Goal: Task Accomplishment & Management: Use online tool/utility

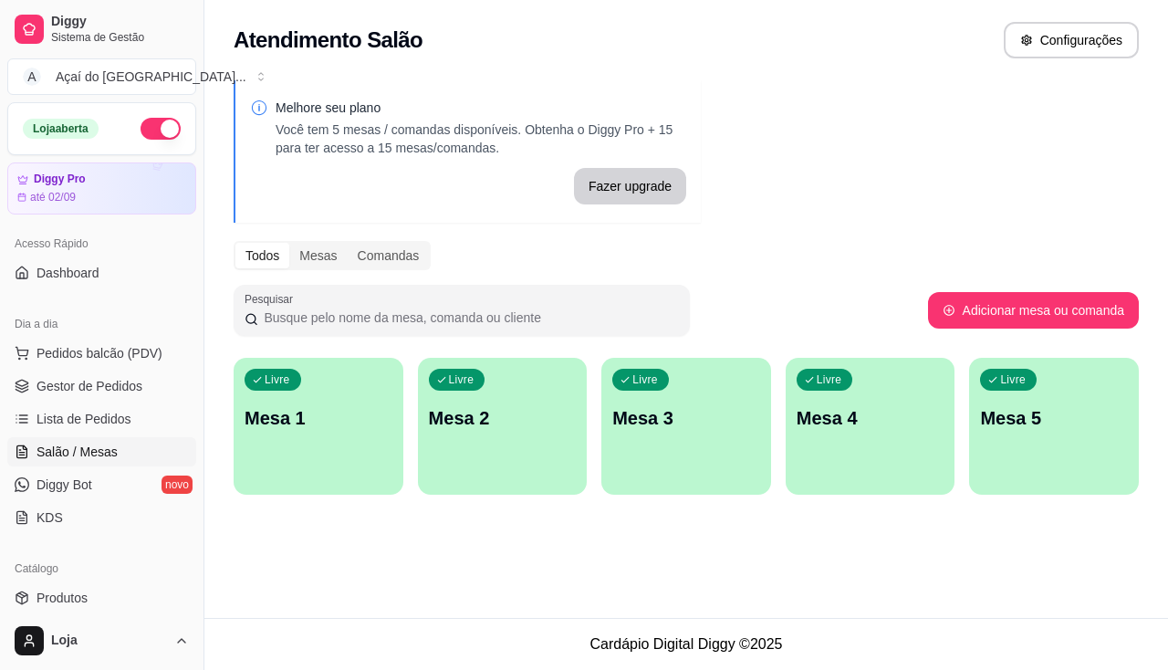
drag, startPoint x: 123, startPoint y: 513, endPoint x: 193, endPoint y: 485, distance: 75.4
click at [123, 513] on link "KDS" at bounding box center [101, 517] width 189 height 29
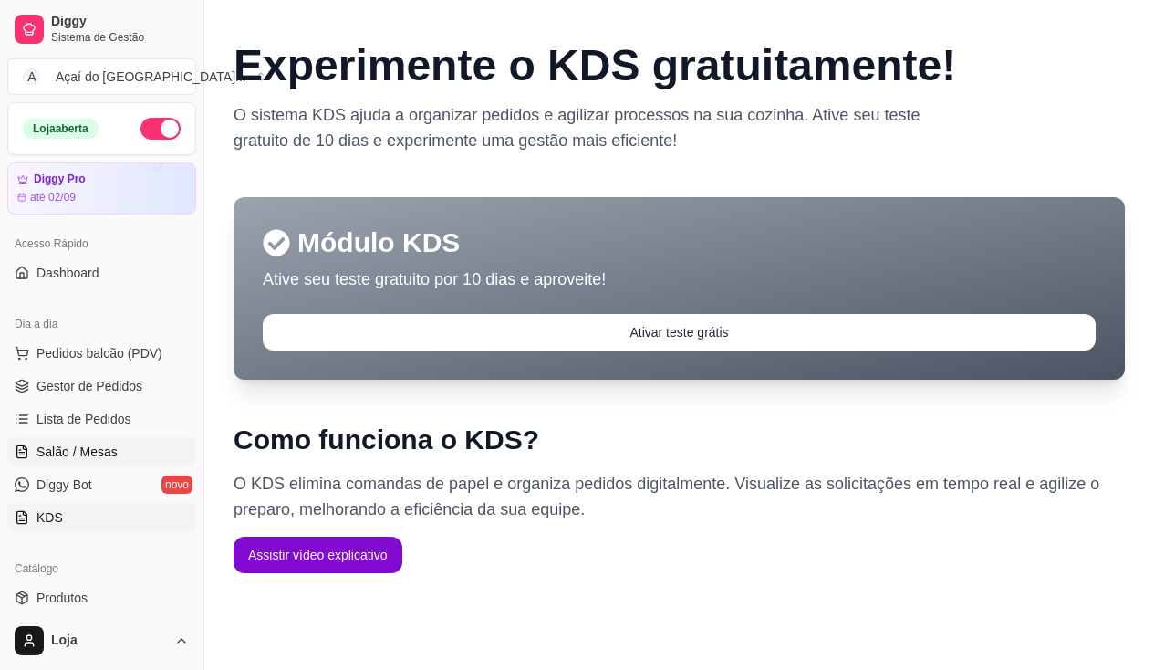
click at [46, 455] on span "Salão / Mesas" at bounding box center [76, 451] width 81 height 18
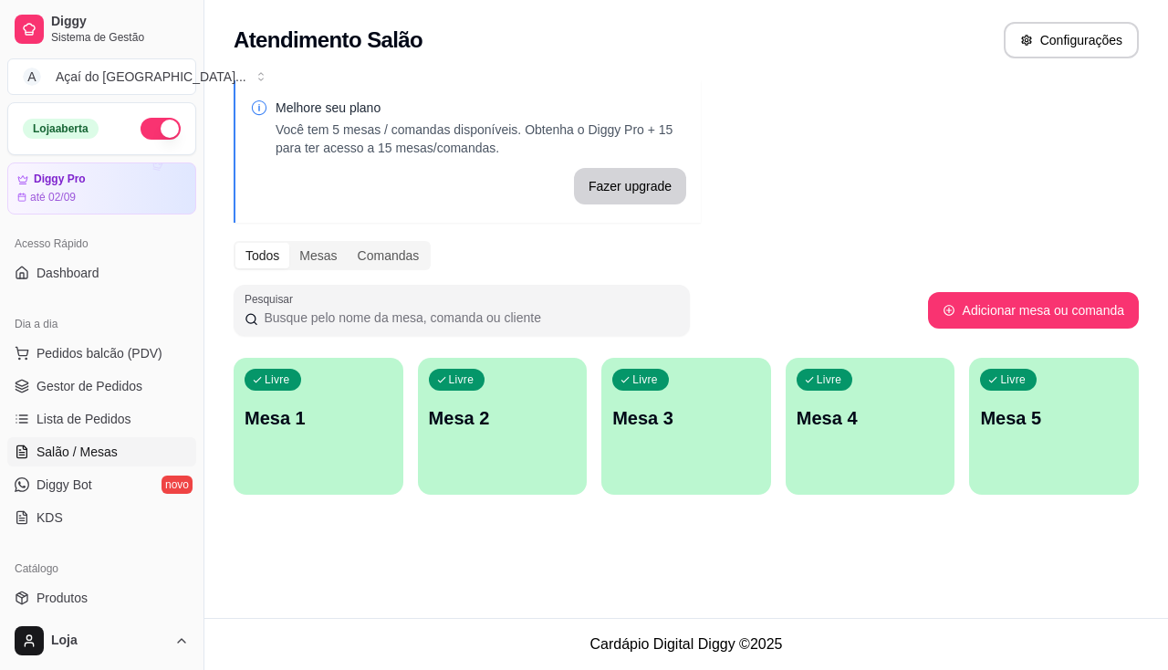
click at [280, 439] on div "Livre Mesa 1" at bounding box center [319, 415] width 170 height 115
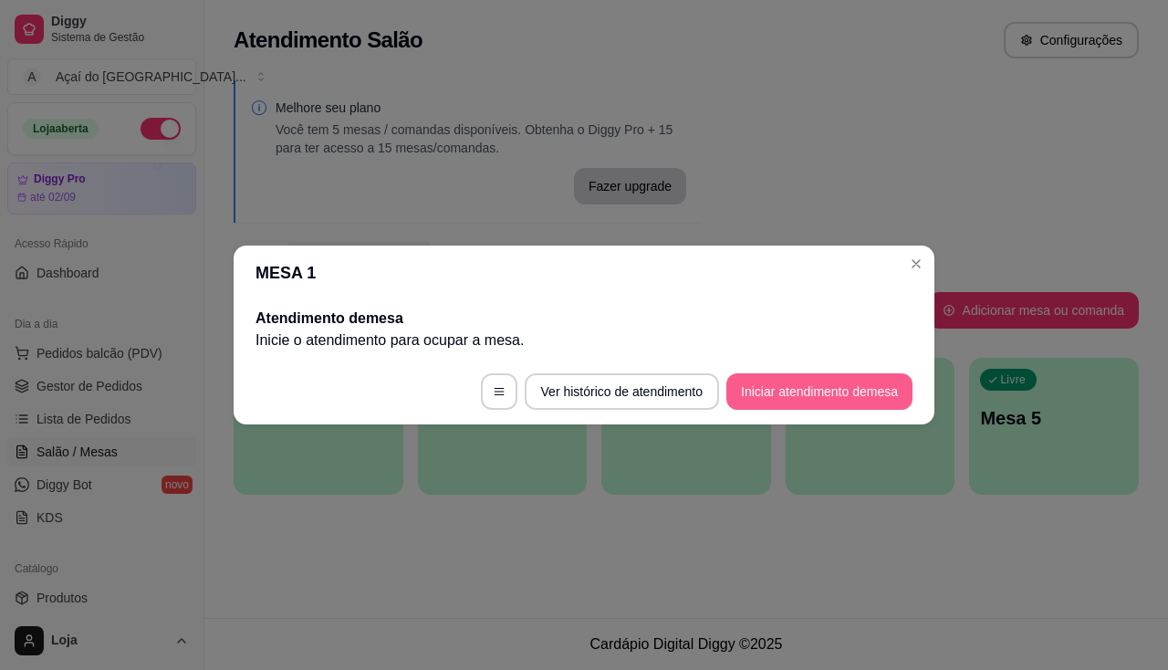
click at [795, 382] on button "Iniciar atendimento de mesa" at bounding box center [819, 391] width 186 height 36
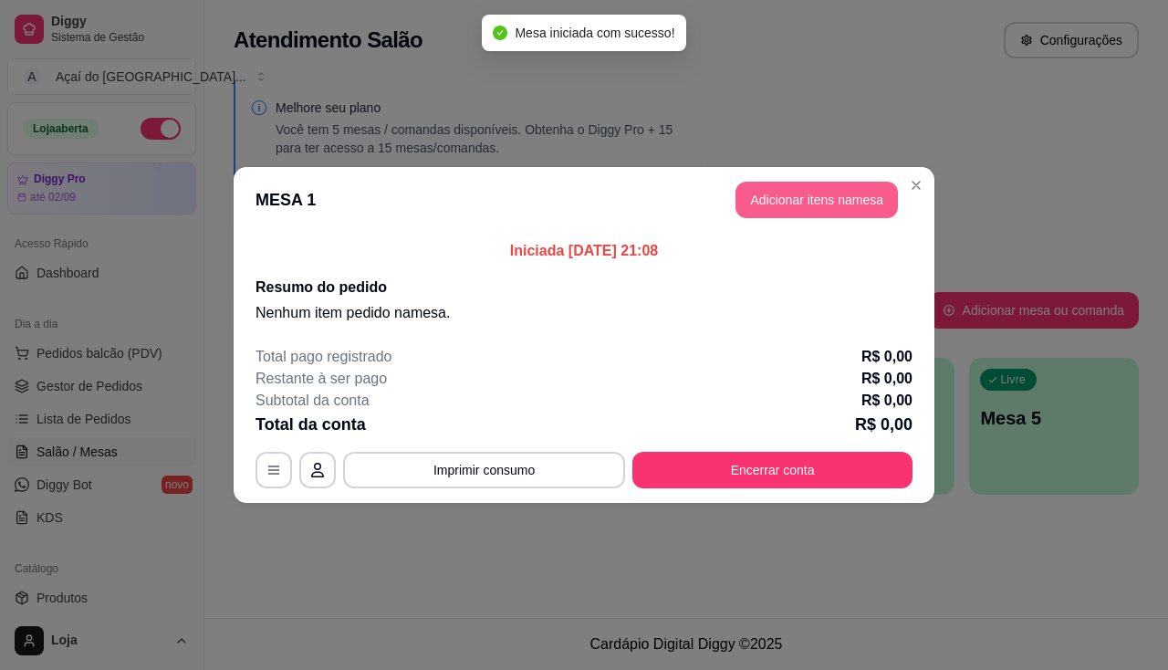
click at [790, 207] on button "Adicionar itens na mesa" at bounding box center [816, 200] width 162 height 36
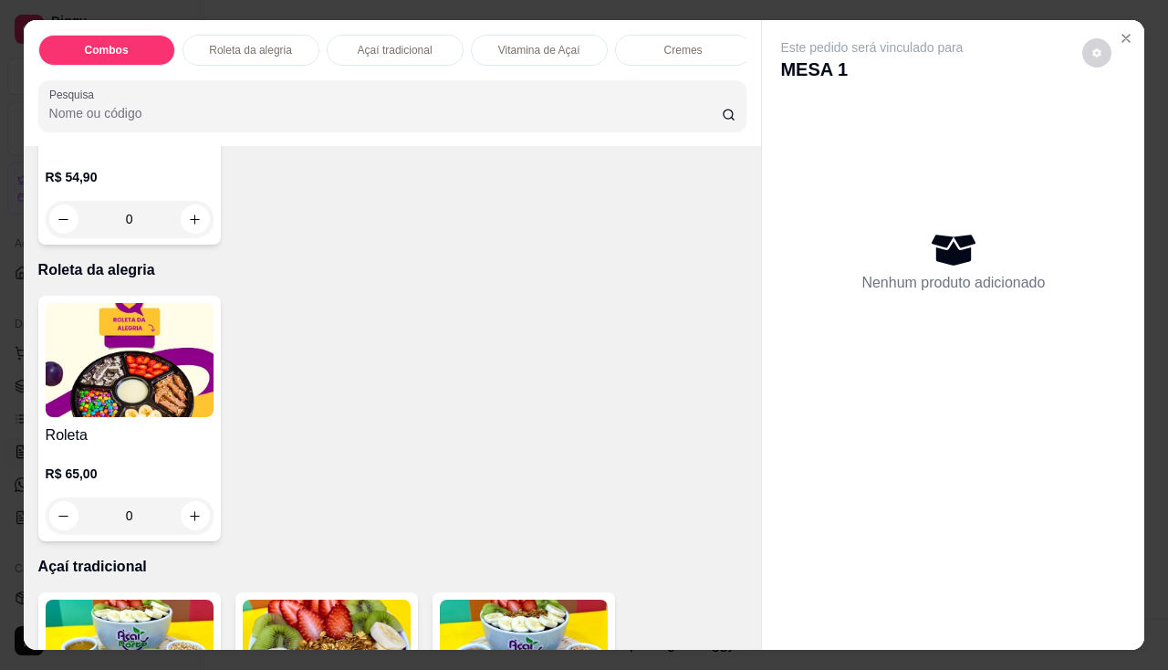
scroll to position [821, 0]
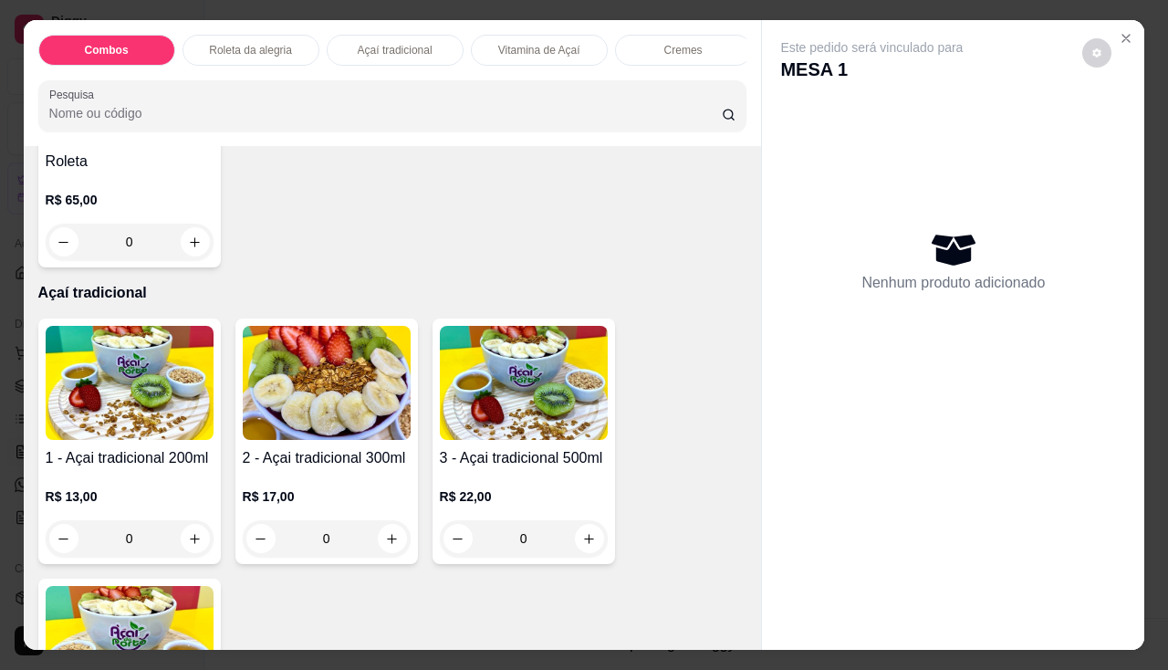
click at [332, 437] on img at bounding box center [327, 383] width 168 height 114
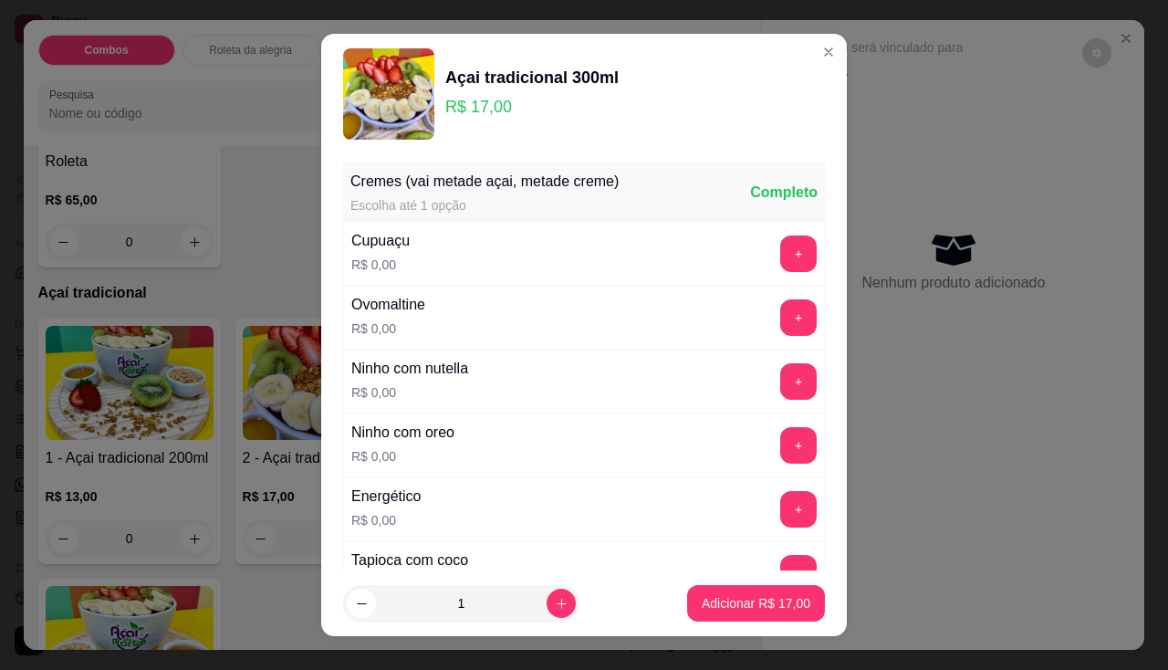
scroll to position [91, 0]
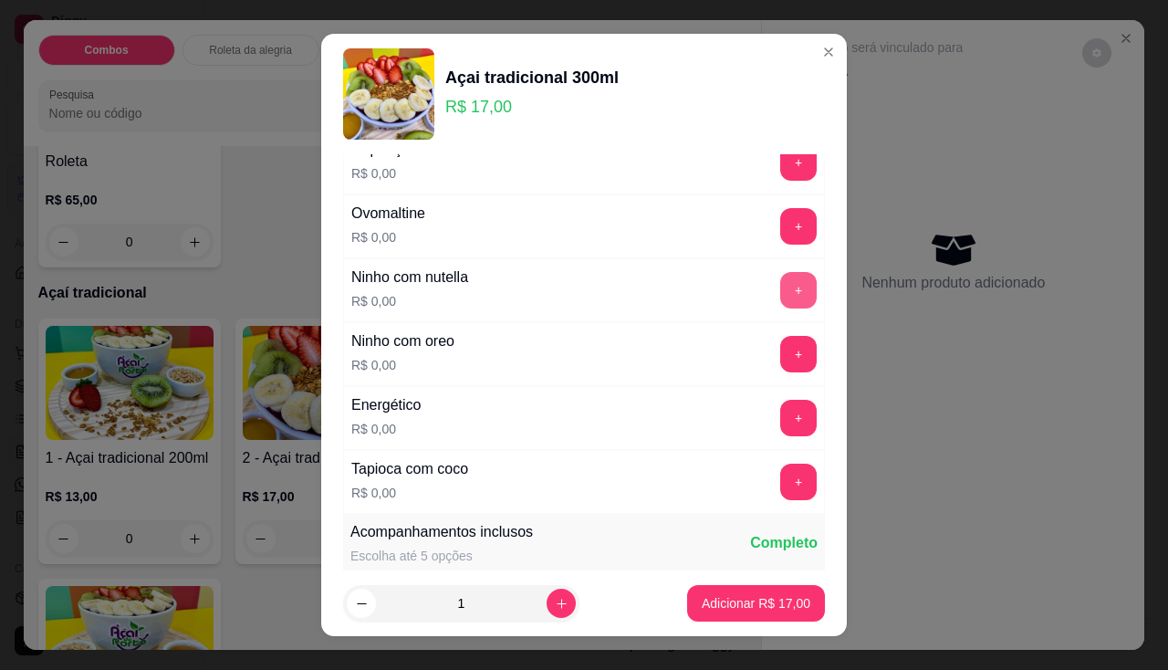
click at [780, 289] on button "+" at bounding box center [798, 290] width 36 height 36
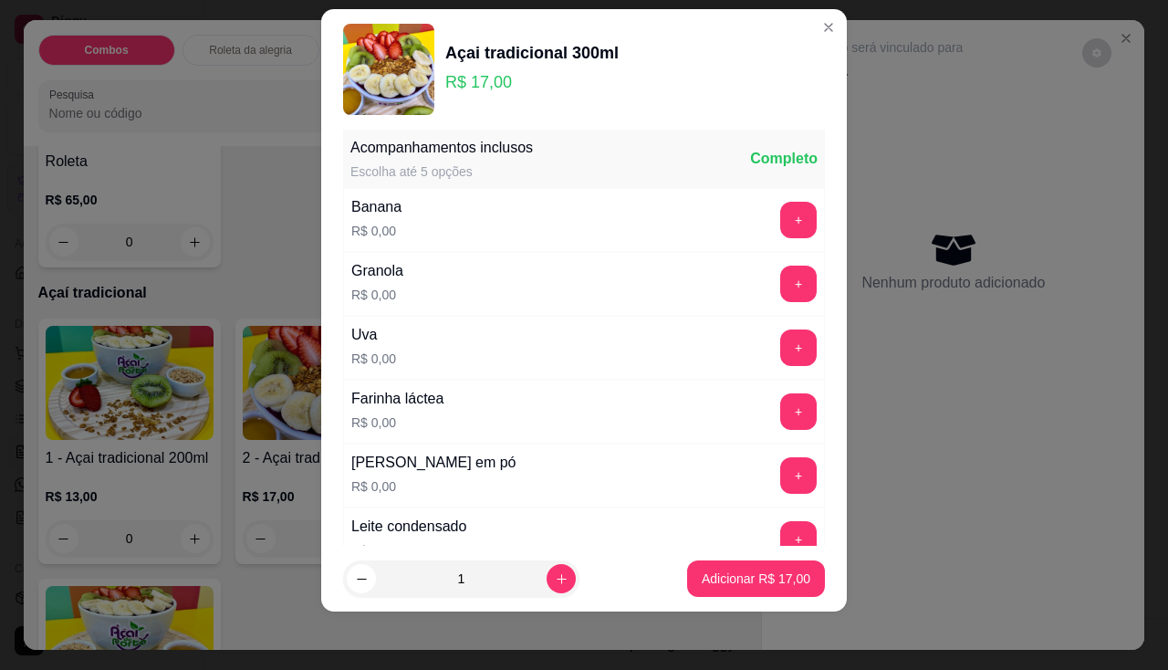
scroll to position [359, 0]
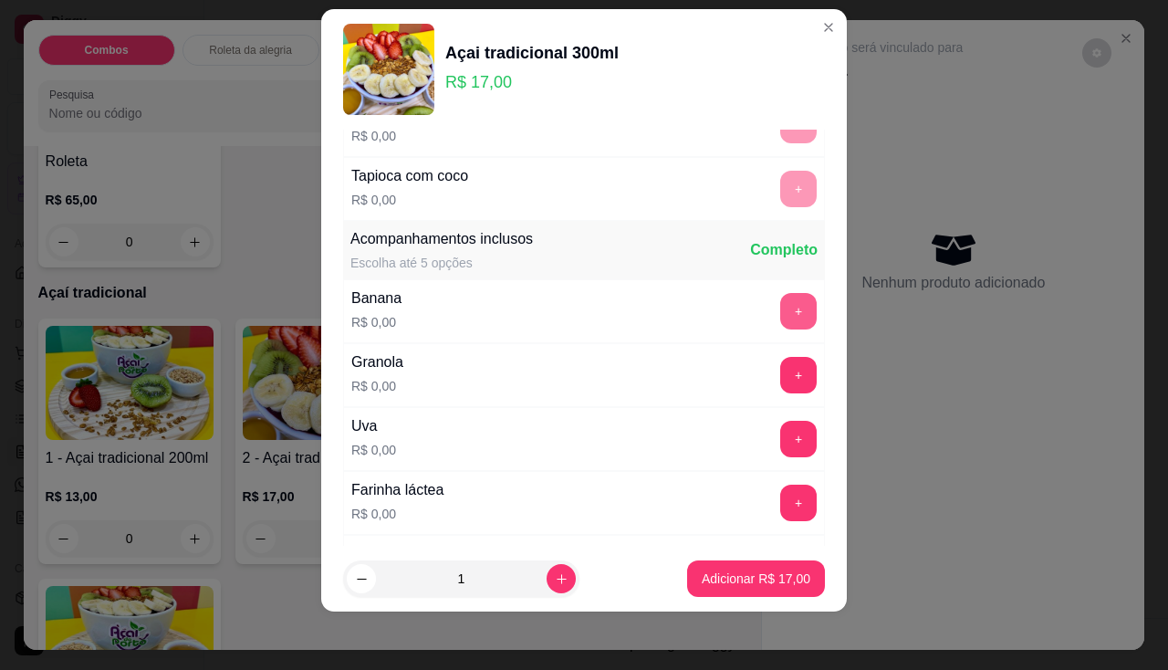
click at [780, 307] on button "+" at bounding box center [798, 311] width 36 height 36
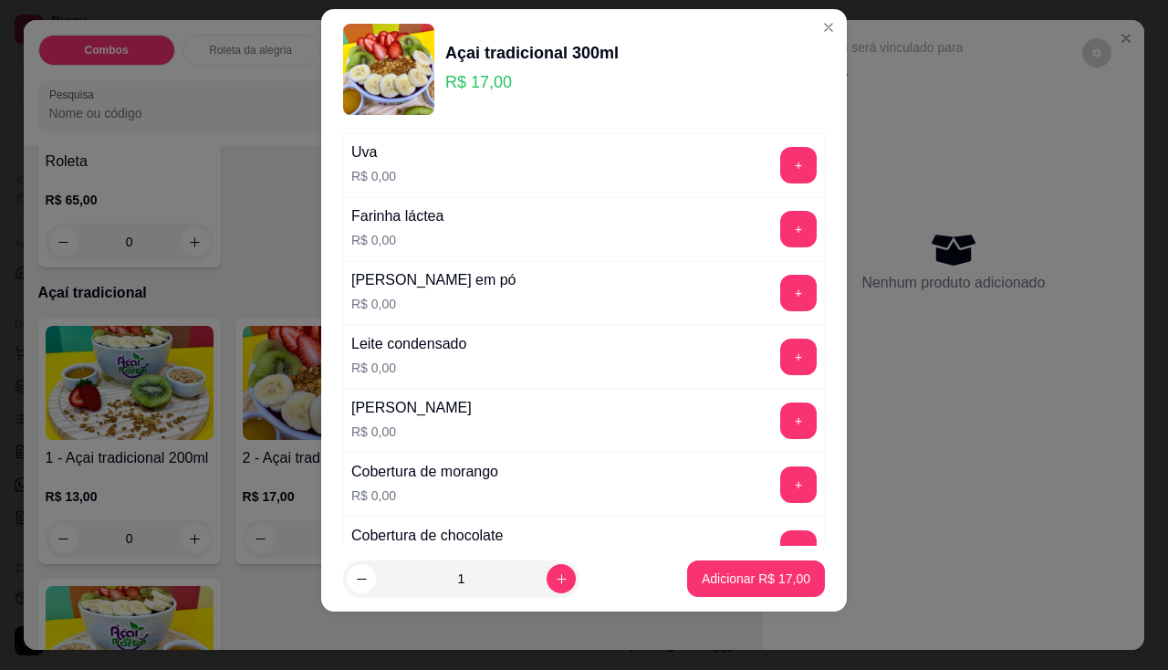
click at [761, 375] on div "Leite condensado R$ 0,00 +" at bounding box center [584, 357] width 482 height 64
click at [780, 360] on button "+" at bounding box center [798, 356] width 36 height 36
click at [781, 289] on button "+" at bounding box center [799, 293] width 36 height 36
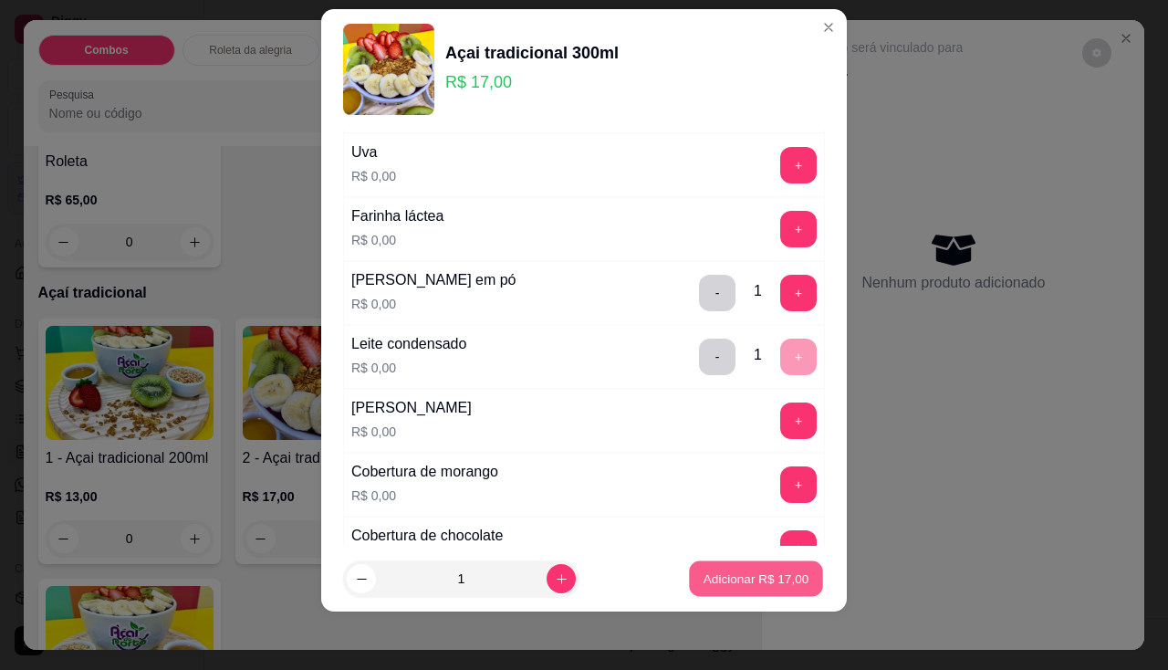
click at [743, 565] on button "Adicionar R$ 17,00" at bounding box center [756, 579] width 134 height 36
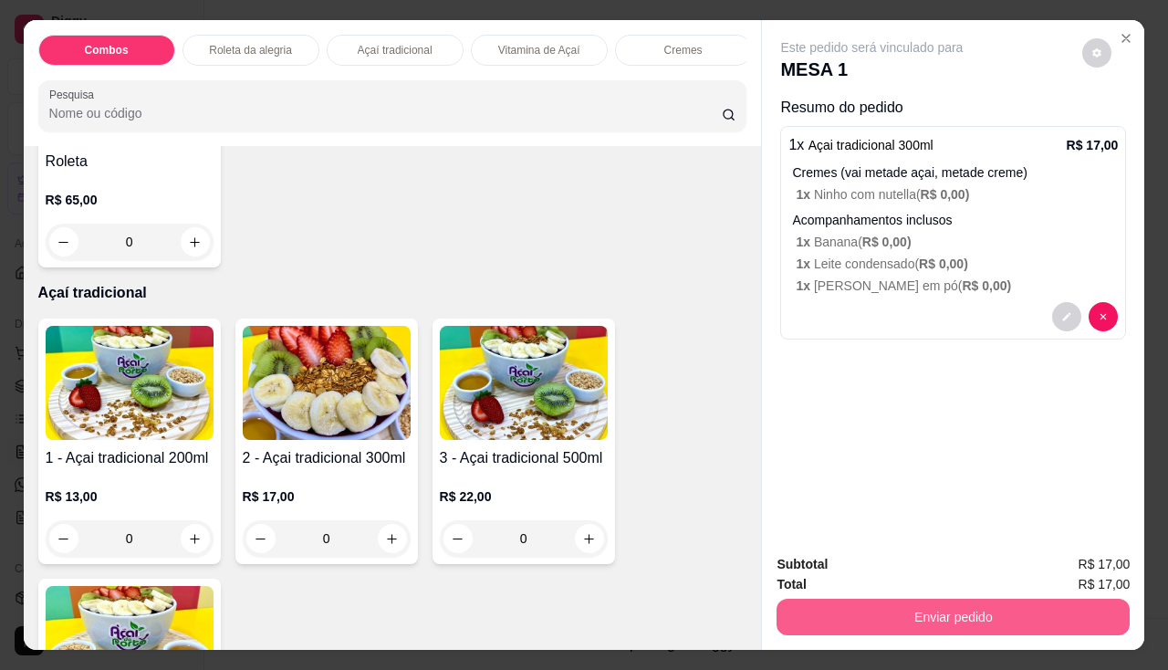
click at [840, 609] on button "Enviar pedido" at bounding box center [952, 616] width 353 height 36
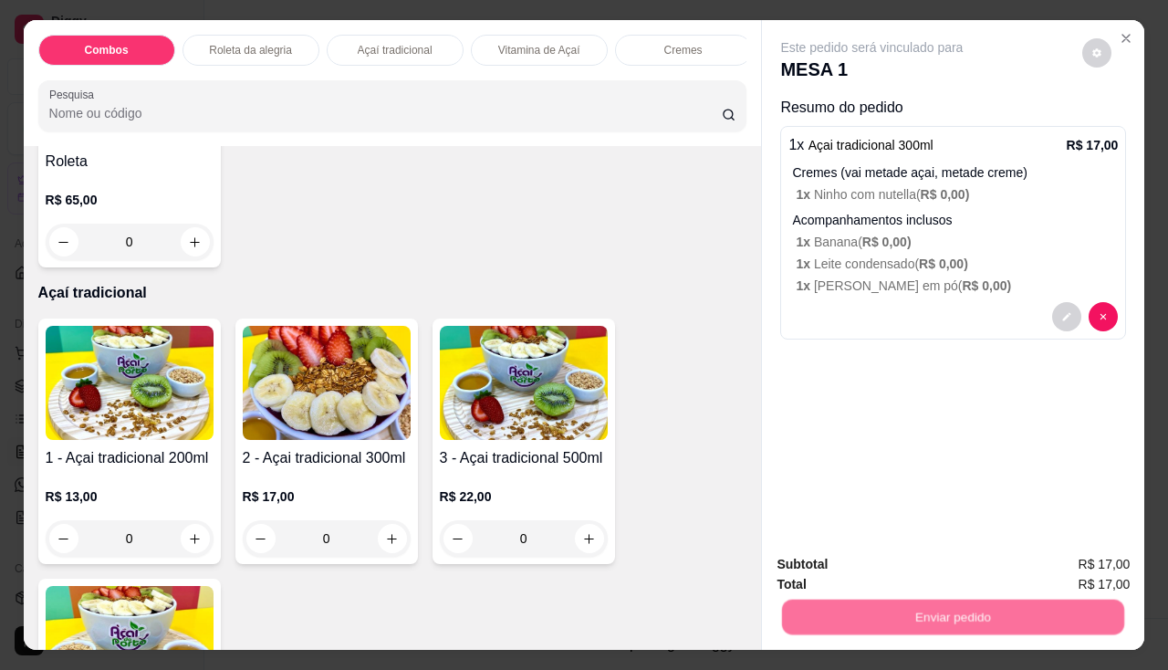
click at [879, 559] on button "Não registrar e enviar pedido" at bounding box center [893, 565] width 190 height 35
